Goal: Task Accomplishment & Management: Use online tool/utility

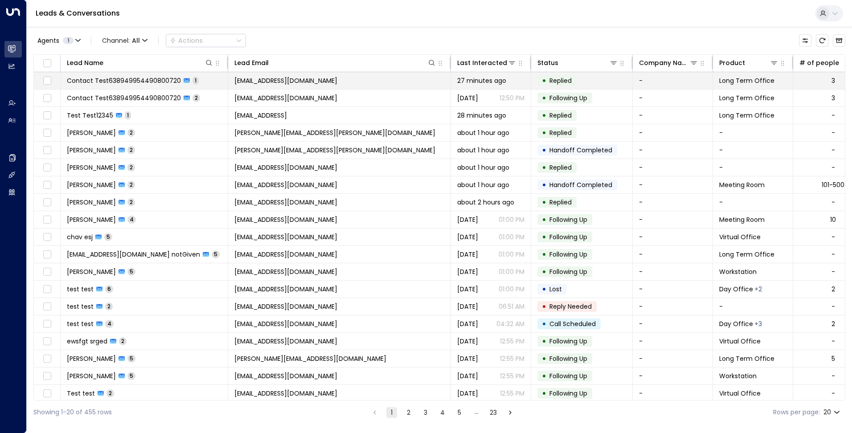
click at [337, 80] on span "[EMAIL_ADDRESS][DOMAIN_NAME]" at bounding box center [285, 80] width 103 height 9
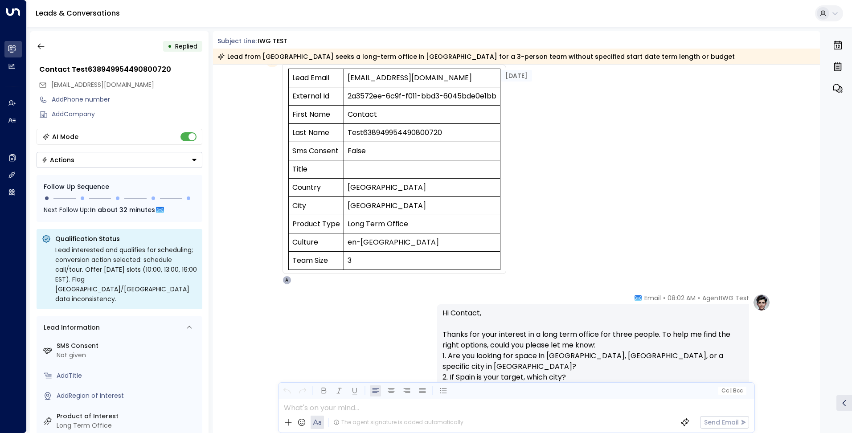
scroll to position [45, 0]
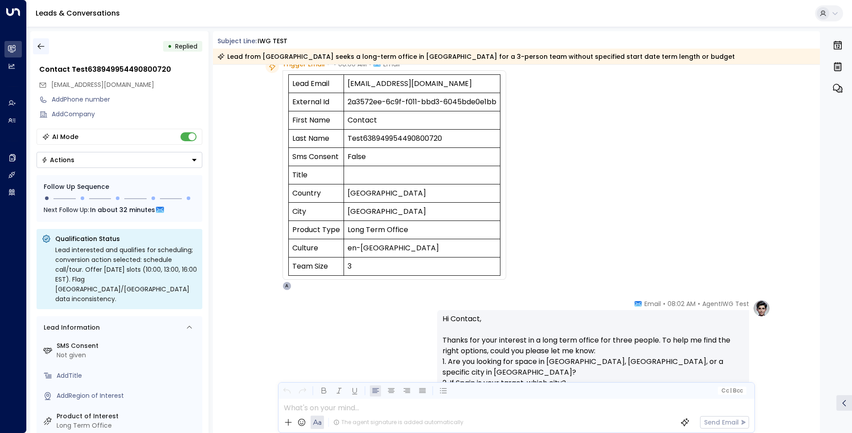
click at [37, 46] on icon "button" at bounding box center [41, 46] width 9 height 9
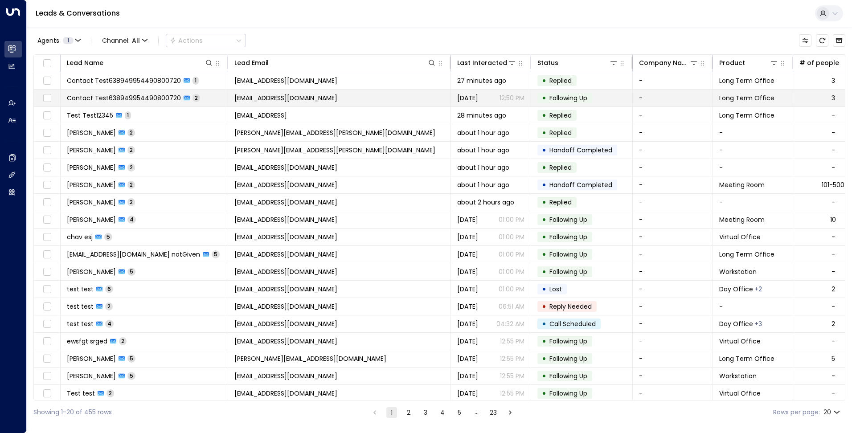
click at [269, 96] on span "[EMAIL_ADDRESS][DOMAIN_NAME]" at bounding box center [285, 98] width 103 height 9
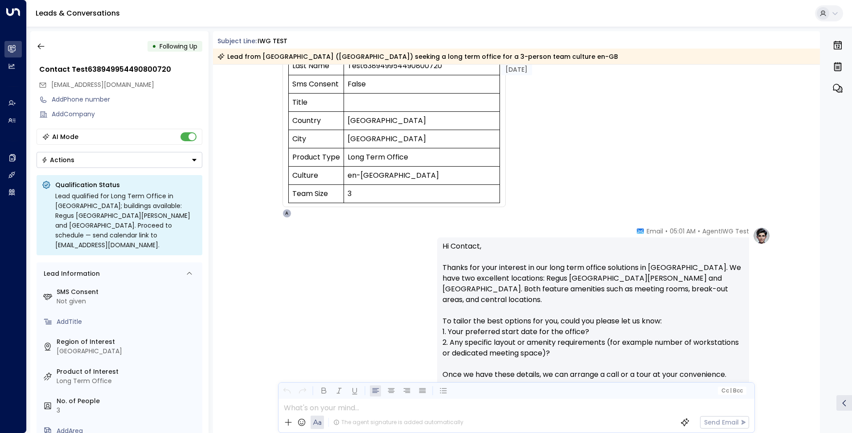
scroll to position [73, 0]
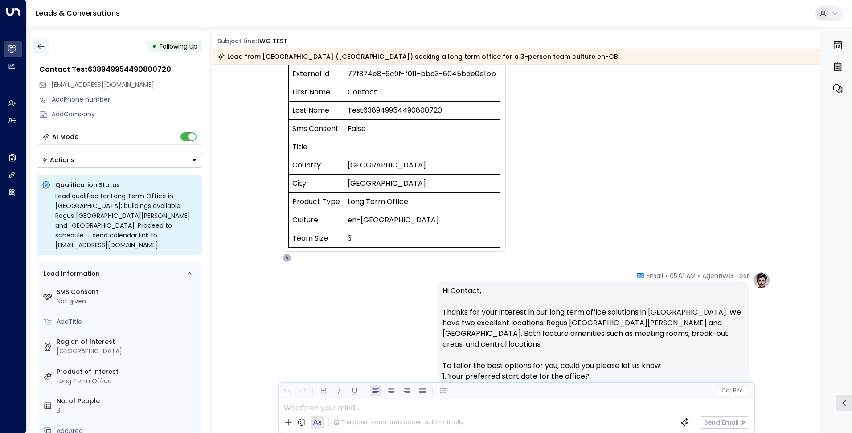
click at [43, 48] on icon "button" at bounding box center [41, 46] width 9 height 9
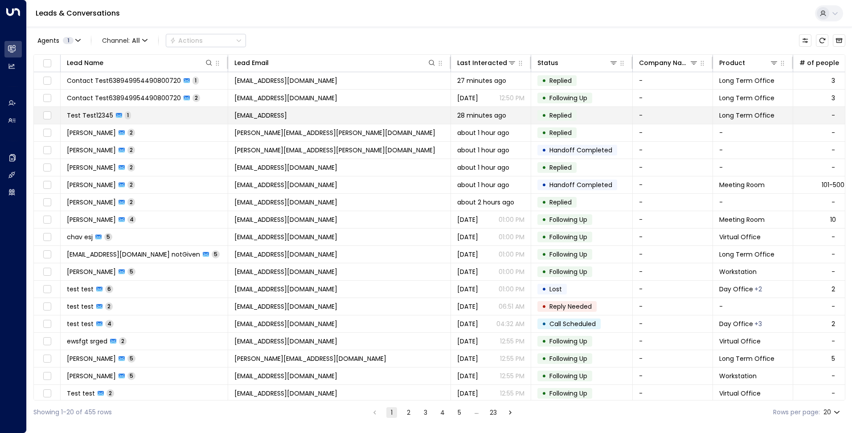
click at [246, 117] on span "[EMAIL_ADDRESS]" at bounding box center [260, 115] width 53 height 9
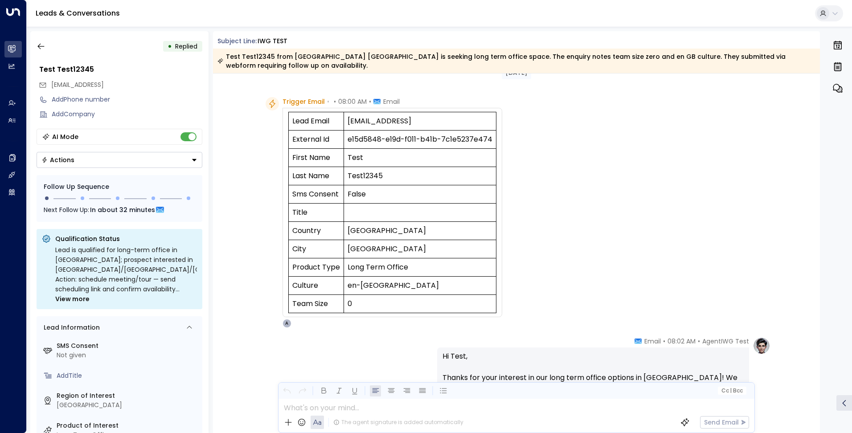
scroll to position [283, 0]
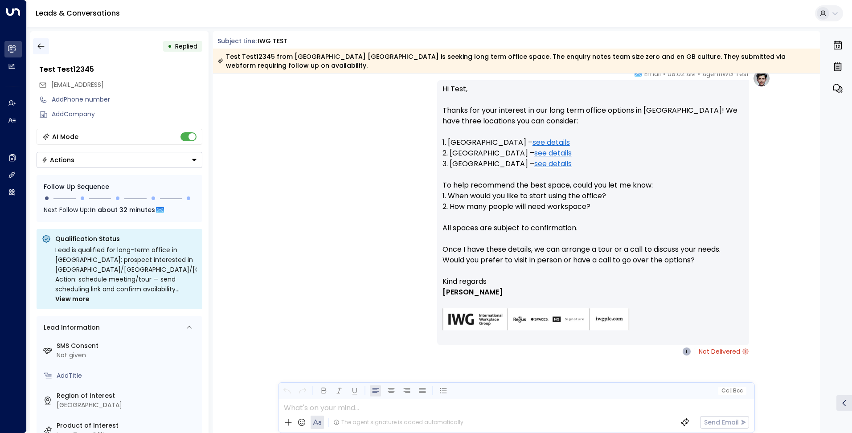
click at [38, 45] on icon "button" at bounding box center [41, 46] width 9 height 9
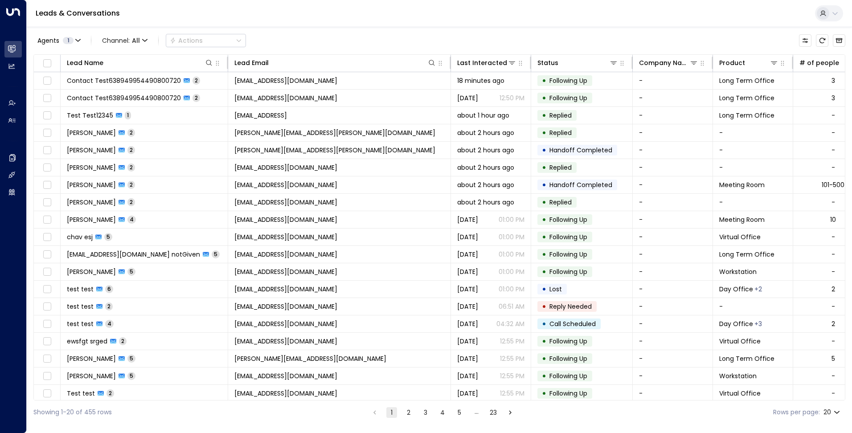
drag, startPoint x: 819, startPoint y: 41, endPoint x: 438, endPoint y: 45, distance: 381.4
click at [819, 41] on icon "Refresh" at bounding box center [822, 40] width 6 height 5
